Goal: Task Accomplishment & Management: Use online tool/utility

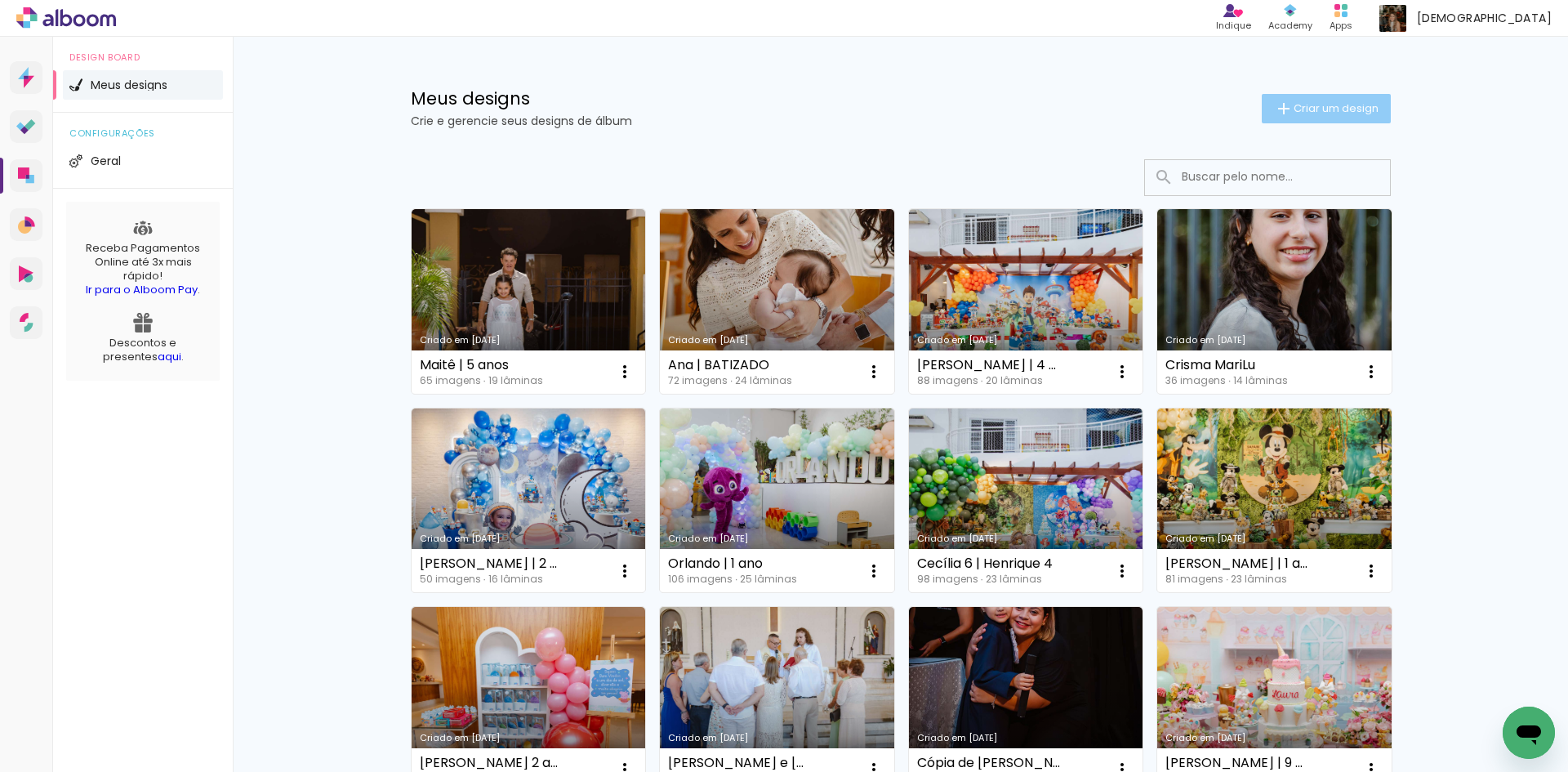
click at [1344, 107] on span "Criar um design" at bounding box center [1336, 108] width 85 height 11
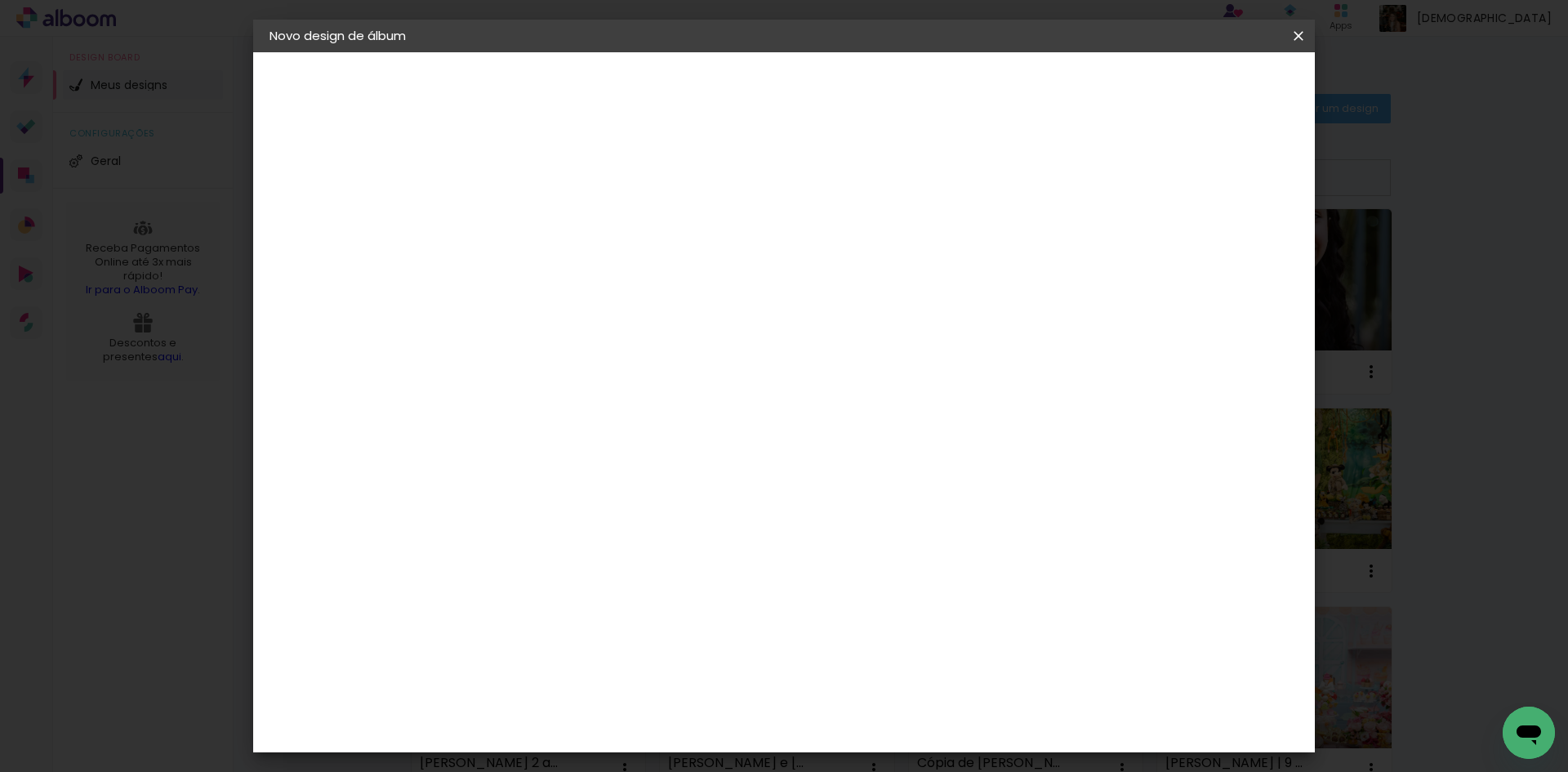
click at [537, 229] on input at bounding box center [537, 219] width 0 height 25
type input "Dudu | 3 anos"
type paper-input "Dudu | 3 anos"
click at [0, 0] on slot "Avançar" at bounding box center [0, 0] width 0 height 0
click at [629, 307] on input at bounding box center [562, 310] width 132 height 20
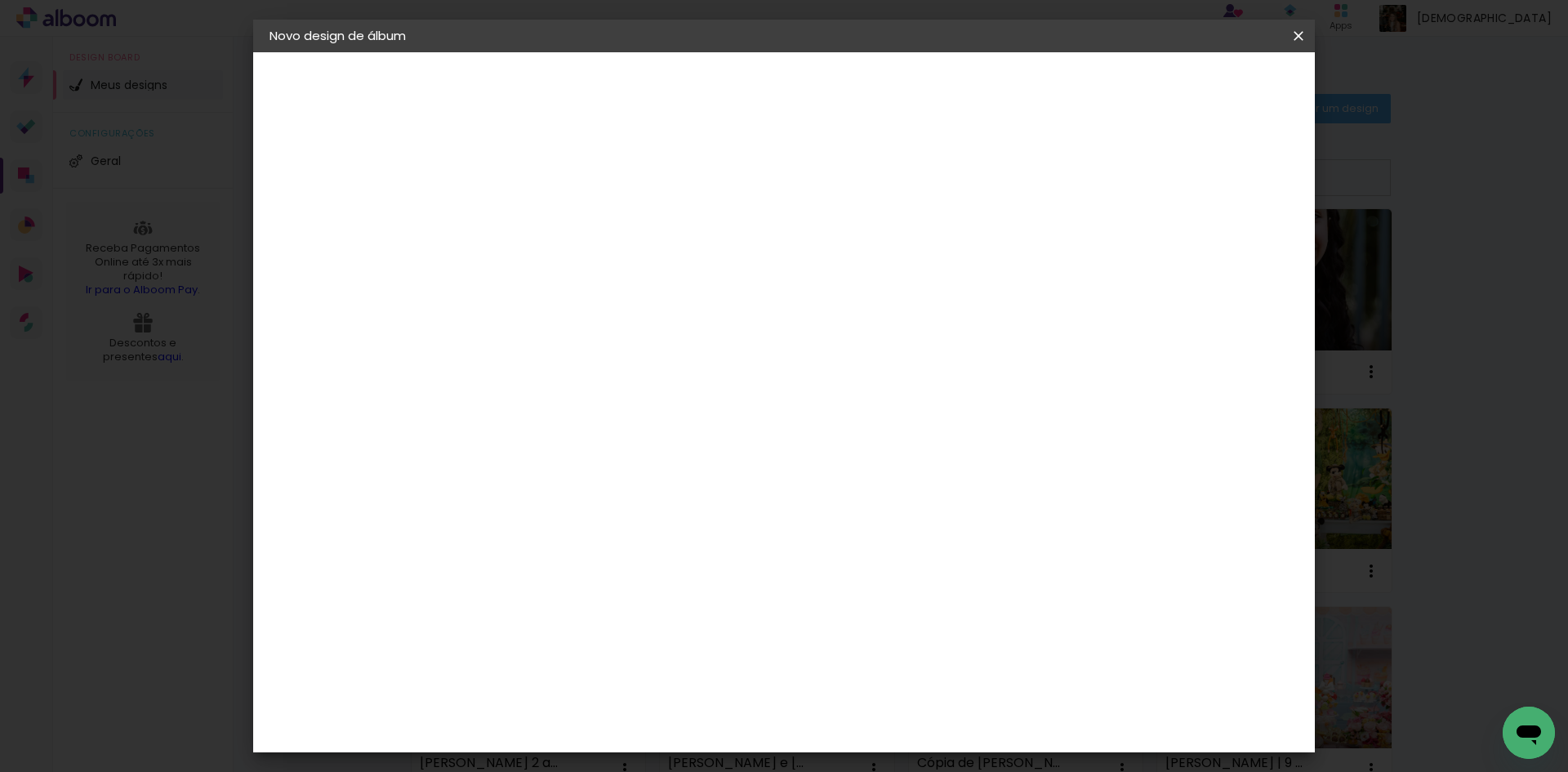
type input "foto"
type paper-input "foto"
click at [605, 545] on paper-item "Foto 15" at bounding box center [566, 566] width 153 height 42
click at [0, 0] on slot "Avançar" at bounding box center [0, 0] width 0 height 0
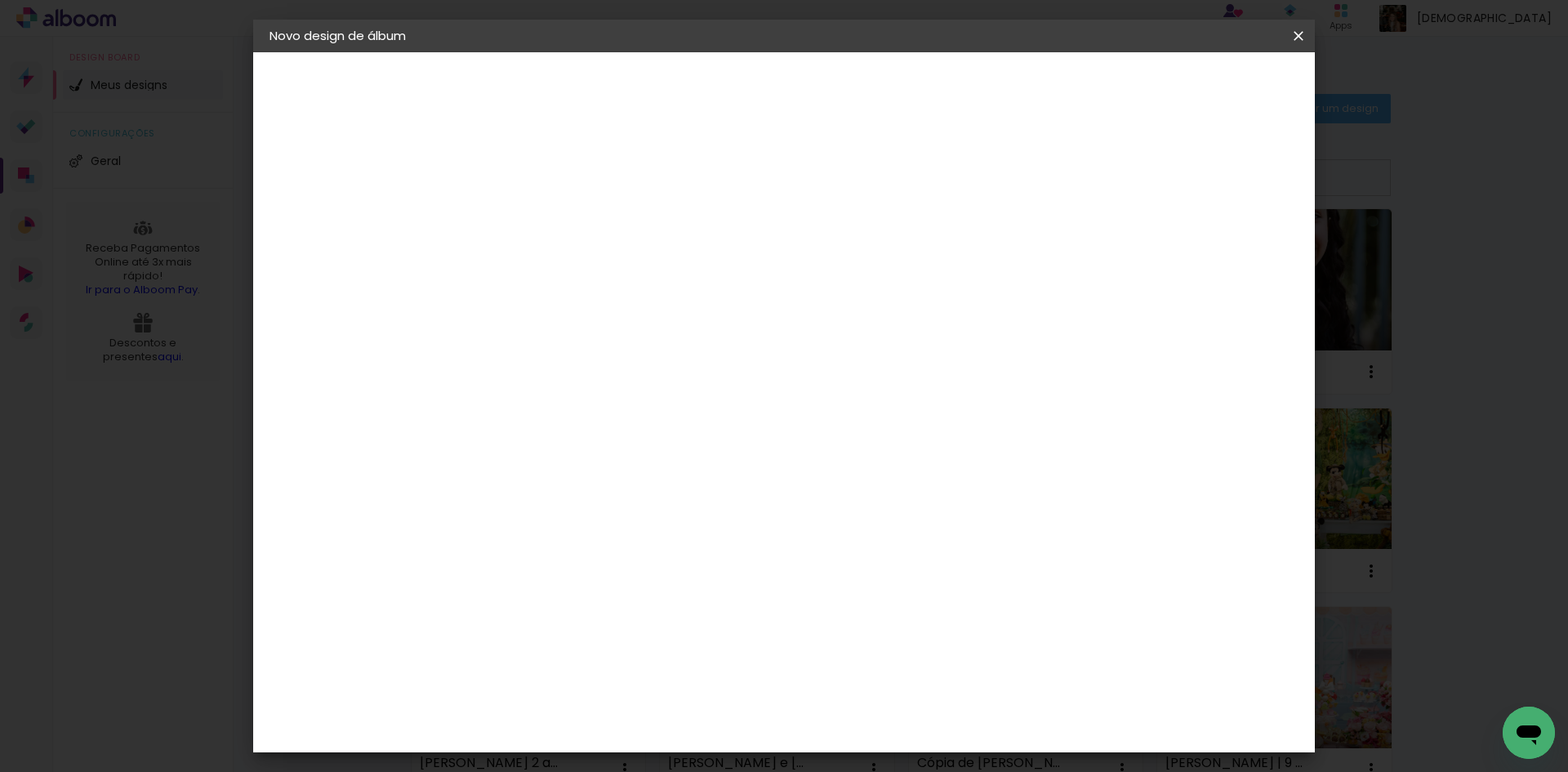
click at [0, 0] on slot "Avançar" at bounding box center [0, 0] width 0 height 0
click at [1197, 81] on span "Iniciar design" at bounding box center [1159, 87] width 75 height 11
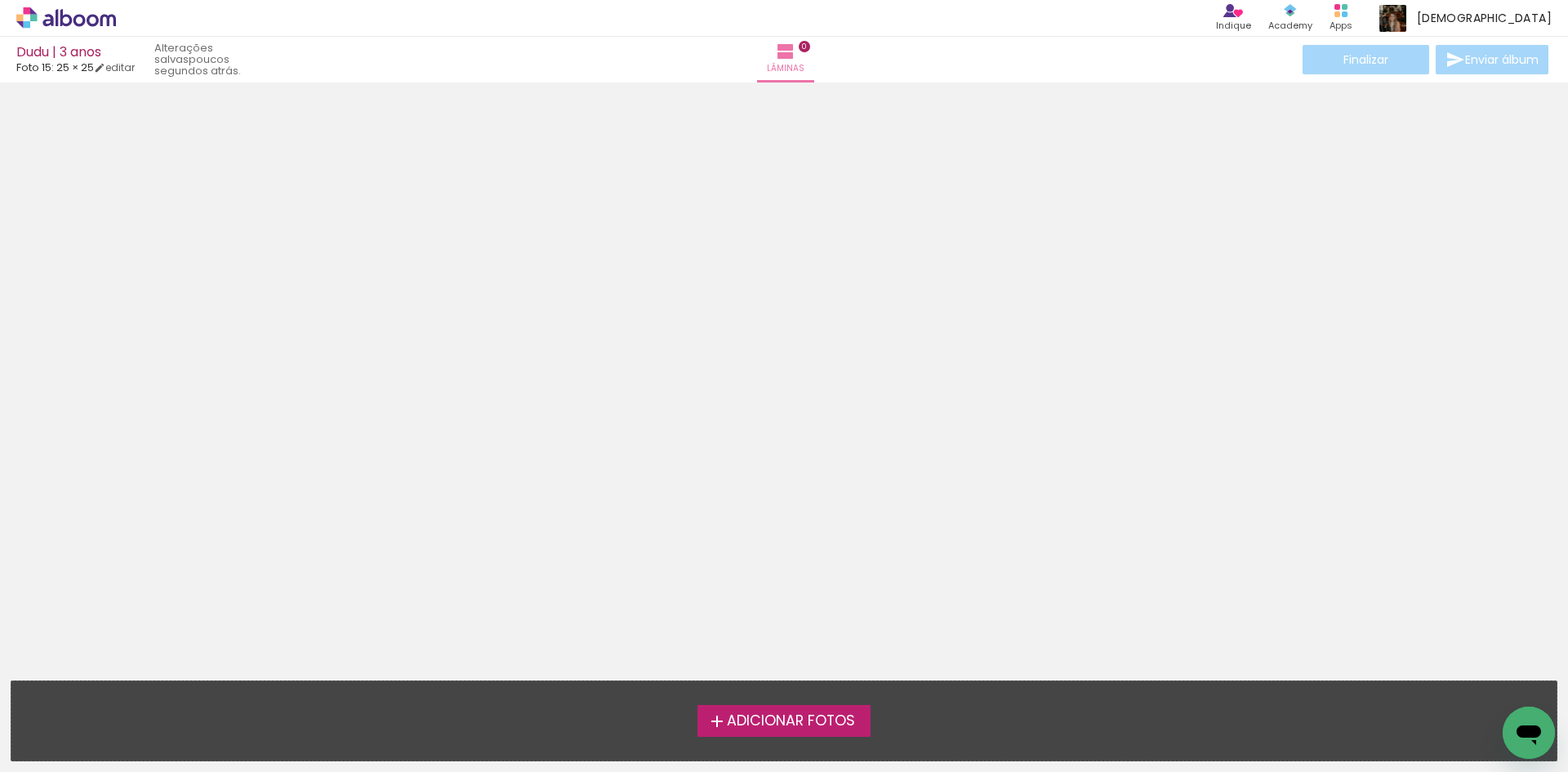
click at [835, 718] on span "Adicionar Fotos" at bounding box center [791, 720] width 128 height 14
click at [0, 0] on input "file" at bounding box center [0, 0] width 0 height 0
